Goal: Task Accomplishment & Management: Understand process/instructions

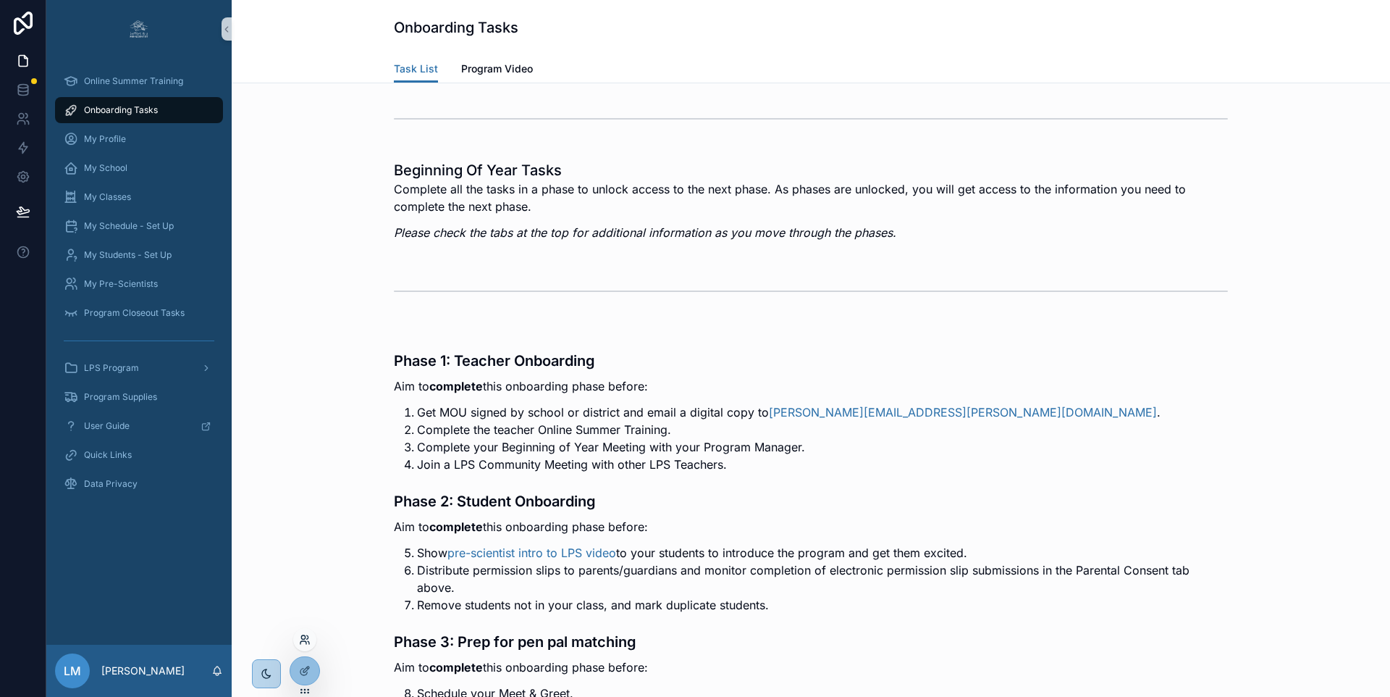
click at [308, 637] on icon at bounding box center [307, 637] width 1 height 4
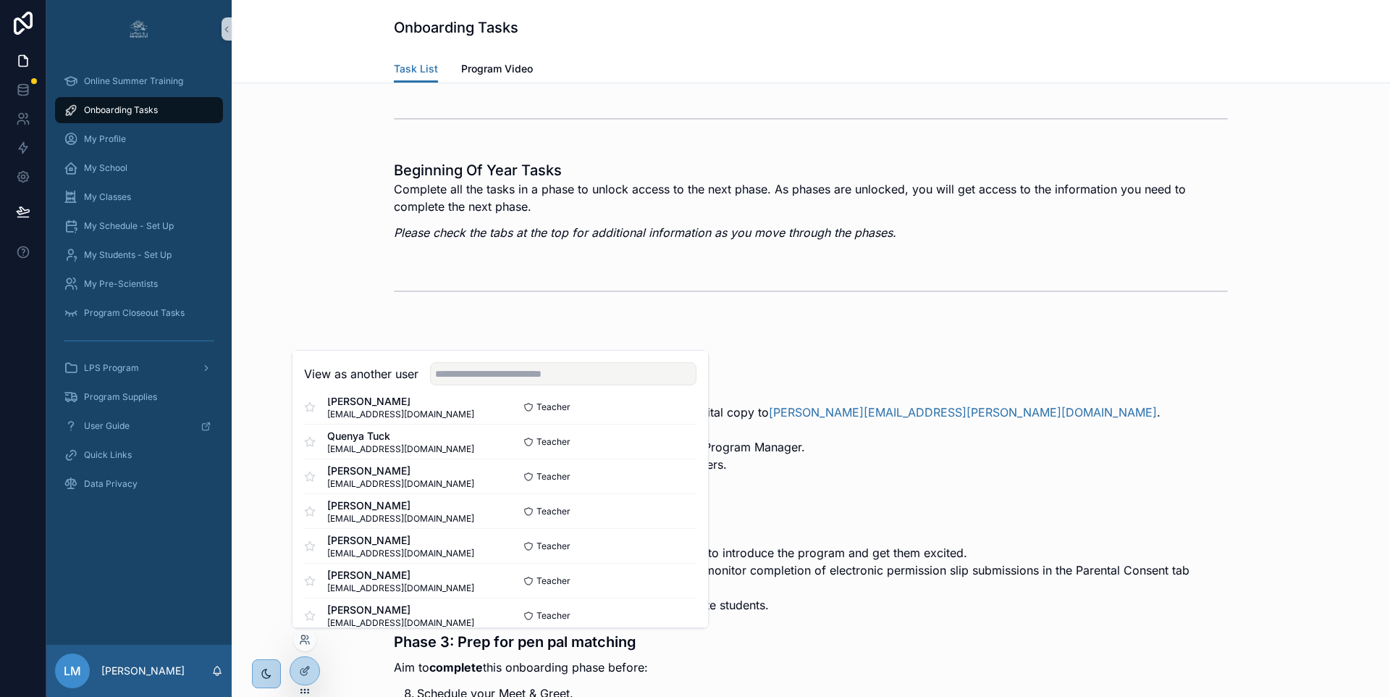
scroll to position [786, 0]
click at [669, 542] on button "Select" at bounding box center [678, 544] width 38 height 21
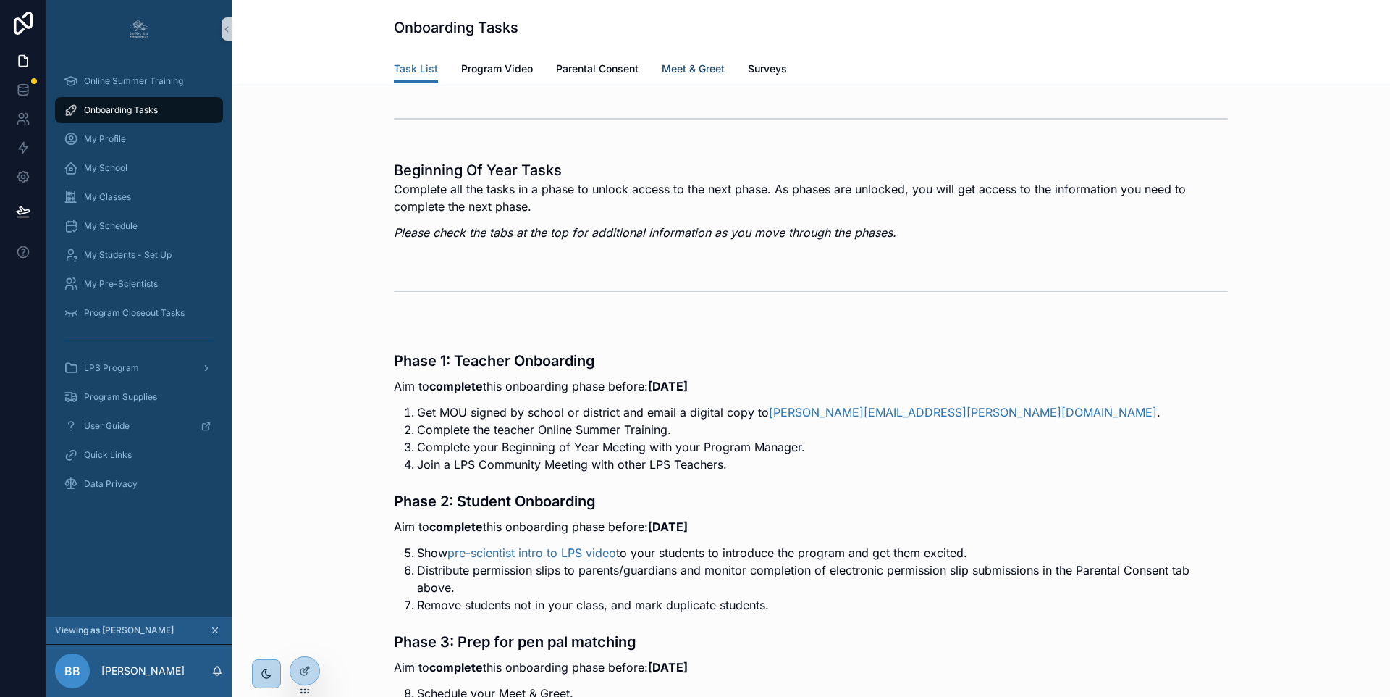
click at [688, 67] on span "Meet & Greet" at bounding box center [693, 69] width 63 height 14
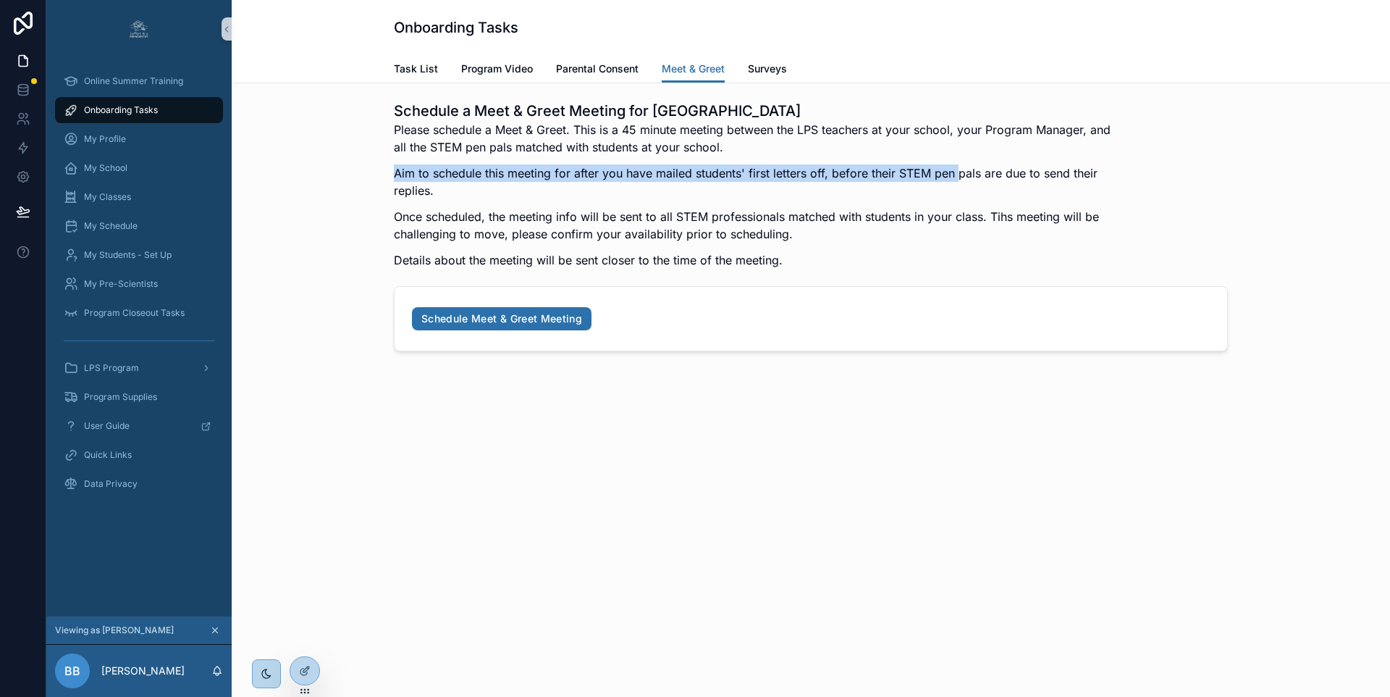
drag, startPoint x: 394, startPoint y: 174, endPoint x: 961, endPoint y: 175, distance: 567.0
click at [961, 175] on p "Aim to schedule this meeting for after you have mailed students' first letters …" at bounding box center [757, 181] width 726 height 35
drag, startPoint x: 449, startPoint y: 183, endPoint x: 390, endPoint y: 175, distance: 59.2
click at [390, 175] on div "Schedule a Meet & Greet Meeting for Central School Please schedule a Meet & Gre…" at bounding box center [811, 226] width 1136 height 262
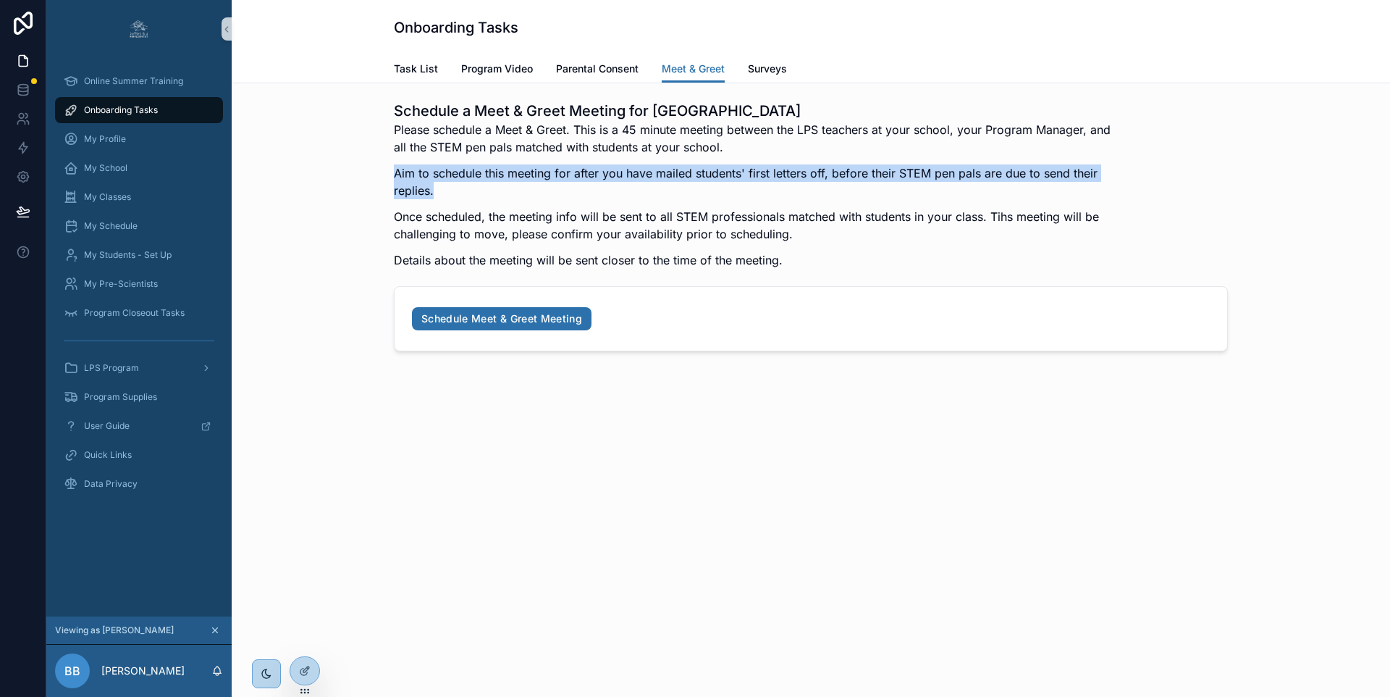
click at [463, 191] on p "Aim to schedule this meeting for after you have mailed students' first letters …" at bounding box center [757, 181] width 726 height 35
